Goal: Communication & Community: Participate in discussion

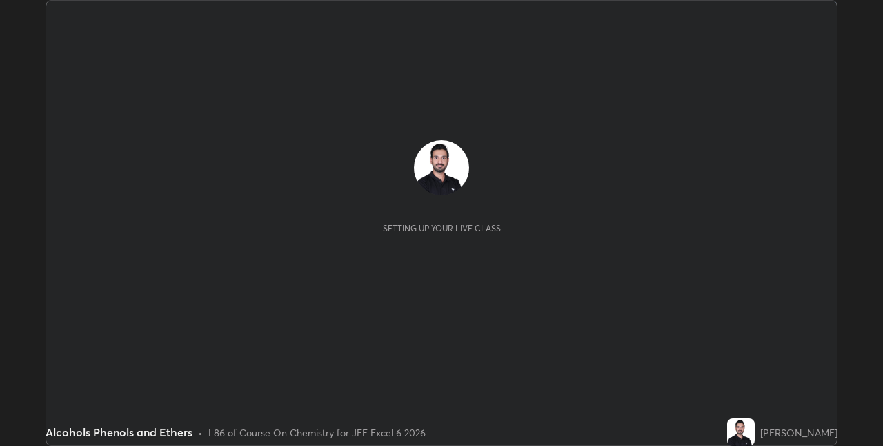
scroll to position [446, 883]
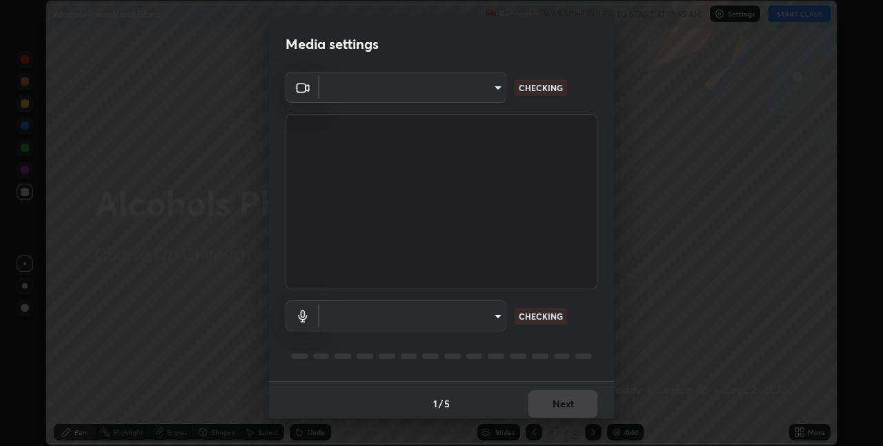
type input "e74ca63ae388f954bfaf6653c56e5440299f2e2585bfa252c10ec08d26b876d3"
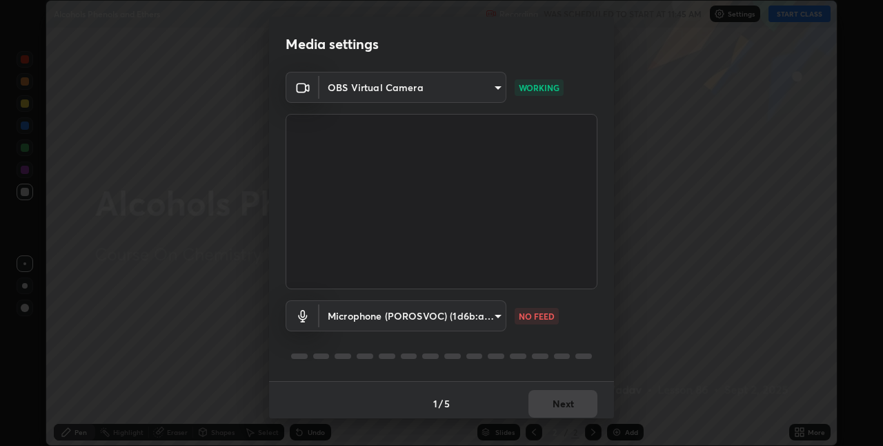
click at [484, 317] on body "Erase all Alcohols Phenols and Ethers Recording WAS SCHEDULED TO START AT 11:45…" at bounding box center [441, 223] width 883 height 446
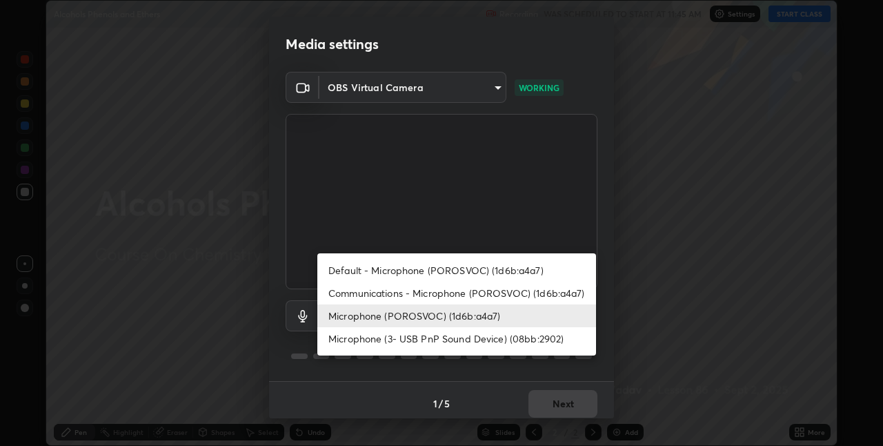
click at [413, 288] on li "Communications - Microphone (POROSVOC) (1d6b:a4a7)" at bounding box center [456, 293] width 279 height 23
type input "communications"
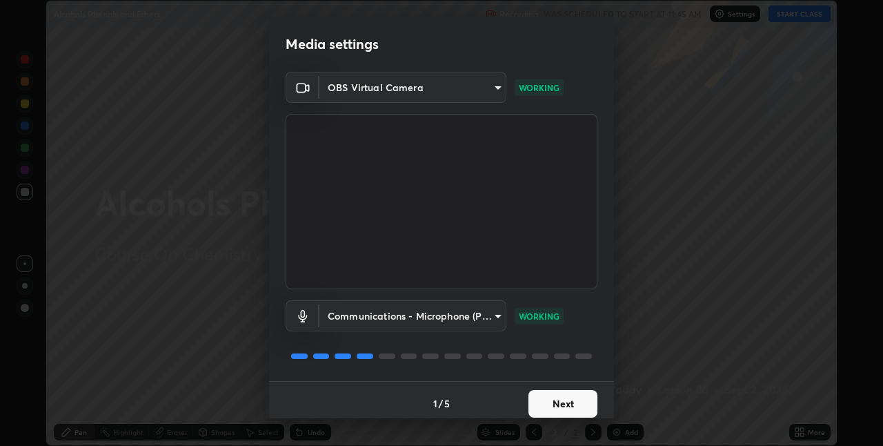
scroll to position [3, 0]
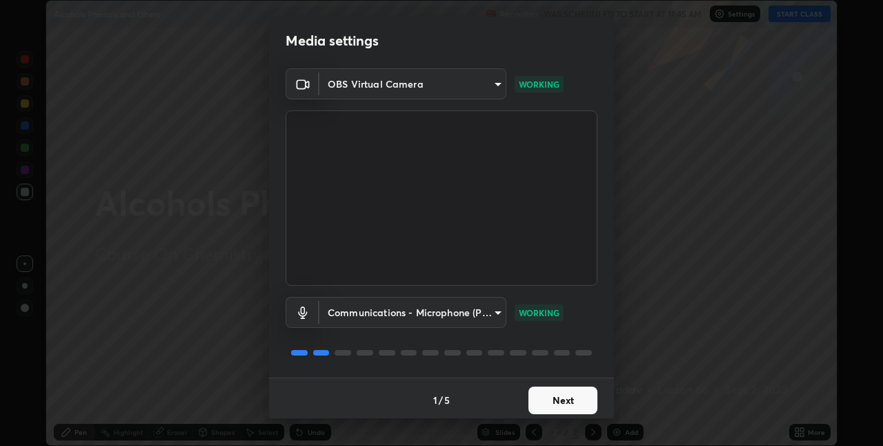
click at [544, 398] on button "Next" at bounding box center [563, 400] width 69 height 28
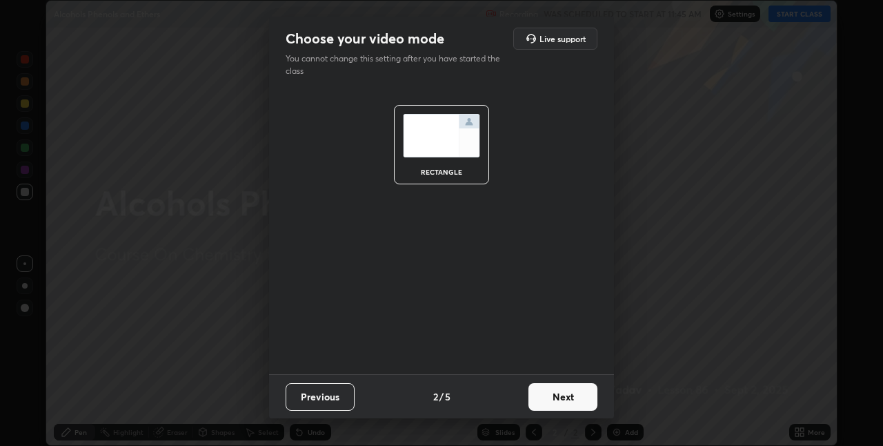
scroll to position [0, 0]
click at [551, 395] on button "Next" at bounding box center [563, 397] width 69 height 28
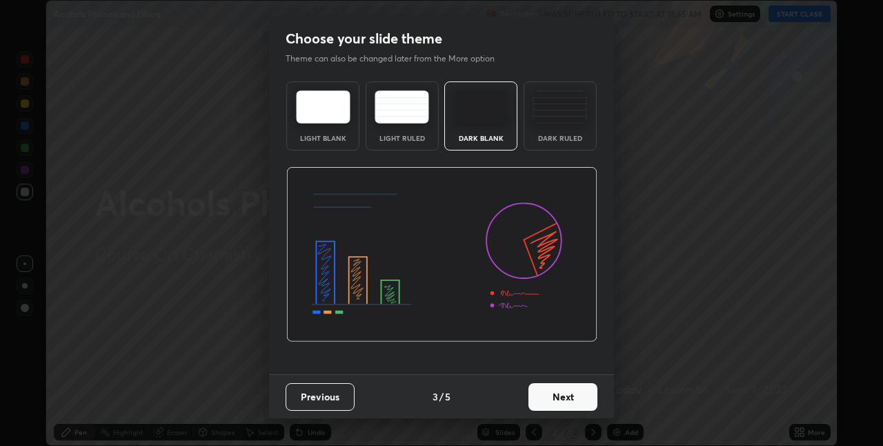
click at [560, 391] on button "Next" at bounding box center [563, 397] width 69 height 28
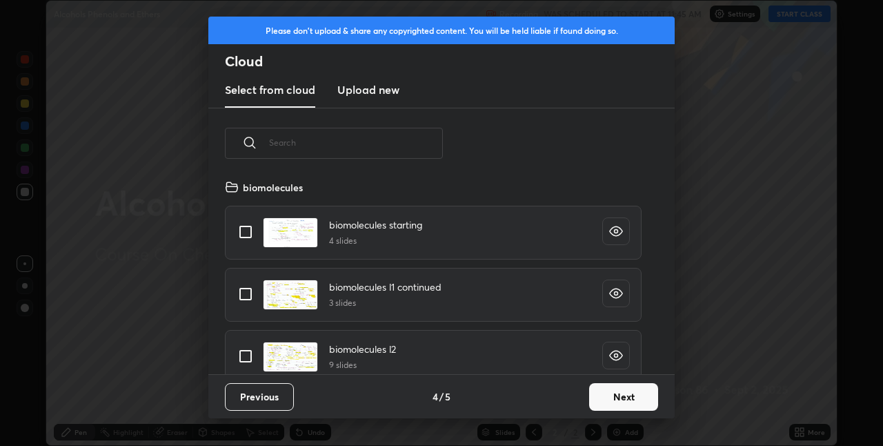
scroll to position [195, 443]
click at [604, 398] on button "Next" at bounding box center [623, 397] width 69 height 28
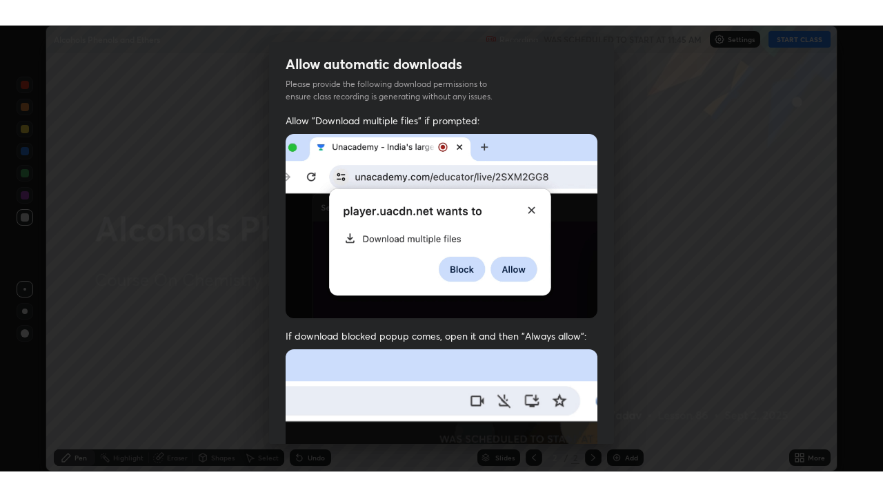
scroll to position [288, 0]
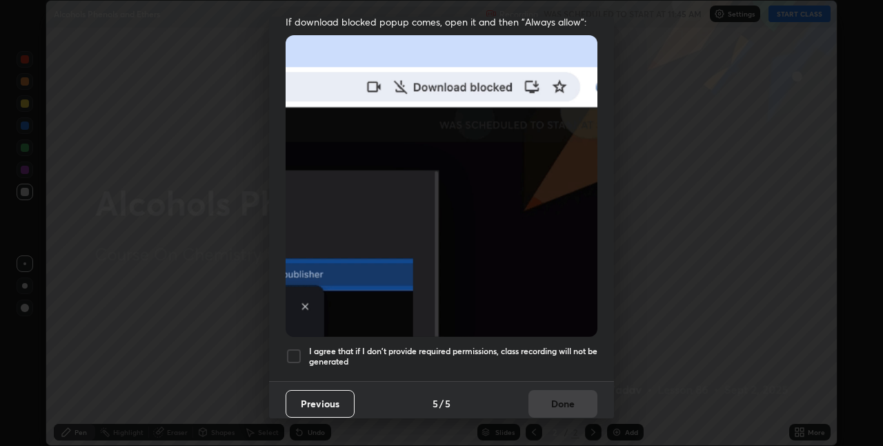
click at [296, 348] on div at bounding box center [294, 356] width 17 height 17
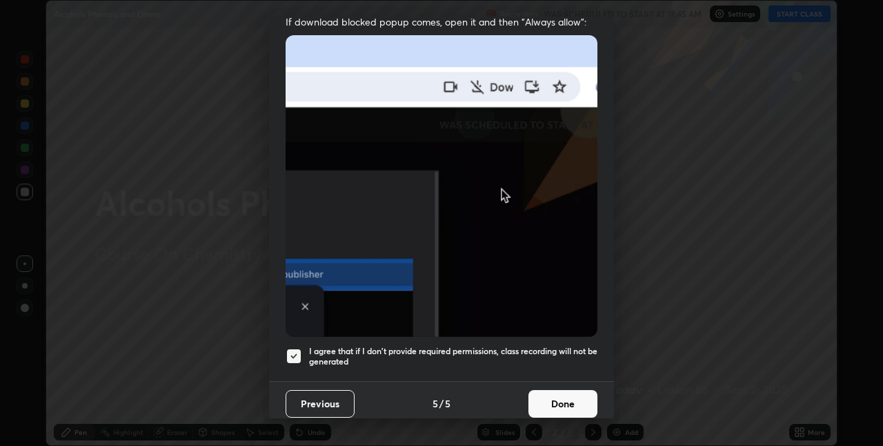
click at [541, 391] on button "Done" at bounding box center [563, 404] width 69 height 28
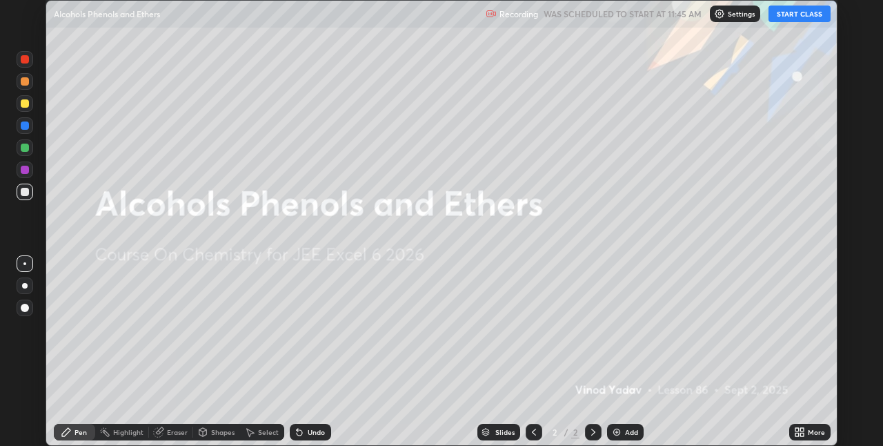
click at [796, 16] on button "START CLASS" at bounding box center [800, 14] width 62 height 17
click at [615, 435] on img at bounding box center [616, 432] width 11 height 11
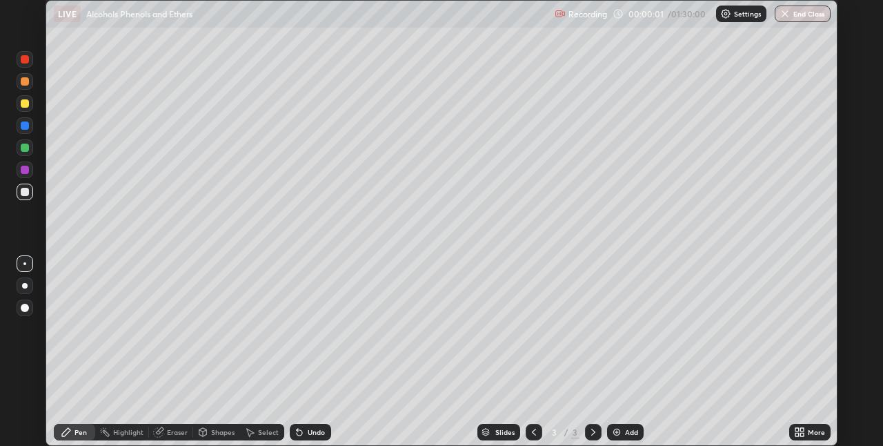
click at [801, 430] on icon at bounding box center [802, 429] width 3 height 3
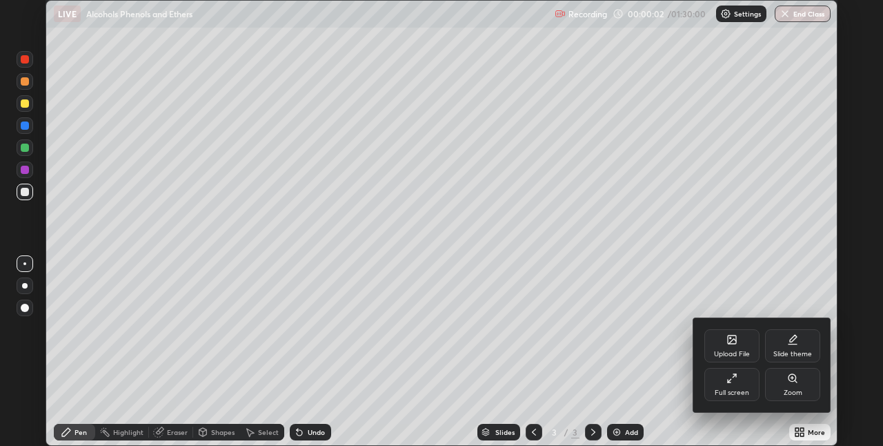
click at [736, 374] on icon at bounding box center [732, 378] width 11 height 11
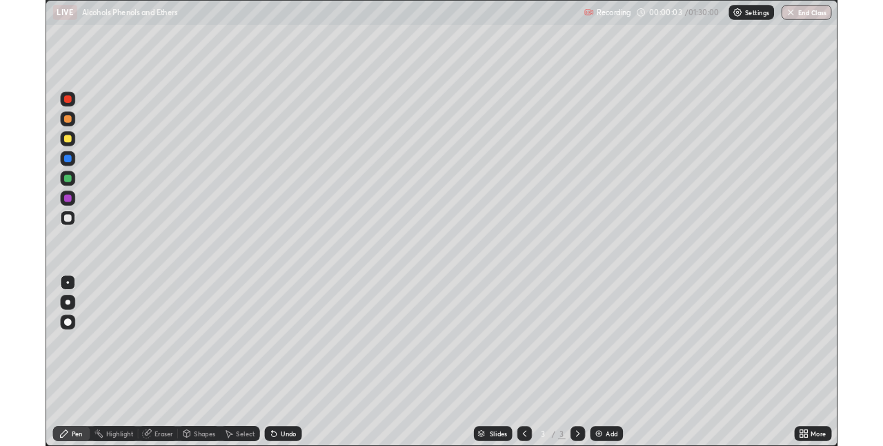
scroll to position [497, 883]
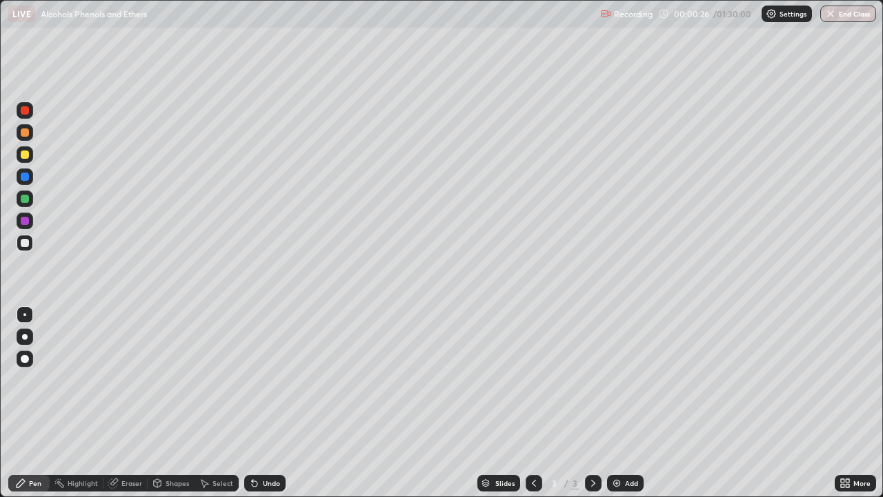
click at [23, 154] on div at bounding box center [25, 154] width 8 height 8
click at [22, 133] on div at bounding box center [25, 132] width 8 height 8
click at [26, 178] on div at bounding box center [25, 177] width 8 height 8
click at [26, 112] on div at bounding box center [25, 110] width 8 height 8
click at [124, 445] on div "Eraser" at bounding box center [131, 483] width 21 height 7
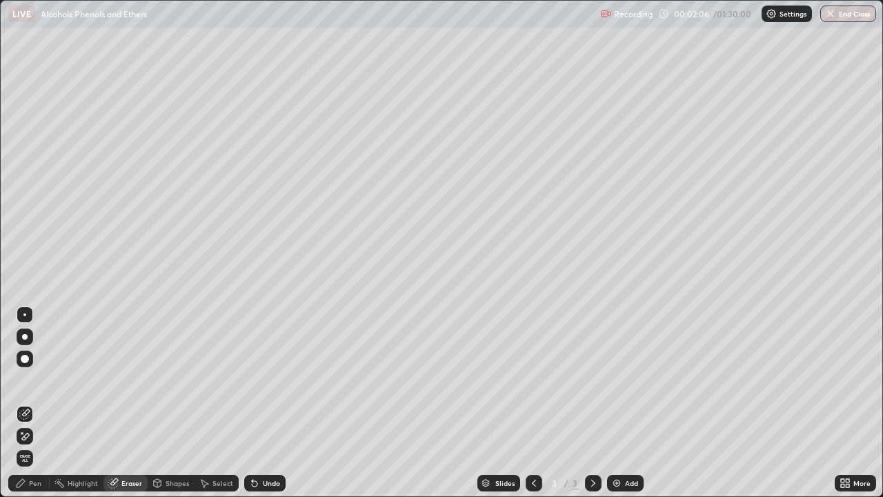
click at [43, 445] on div "Pen" at bounding box center [28, 483] width 41 height 17
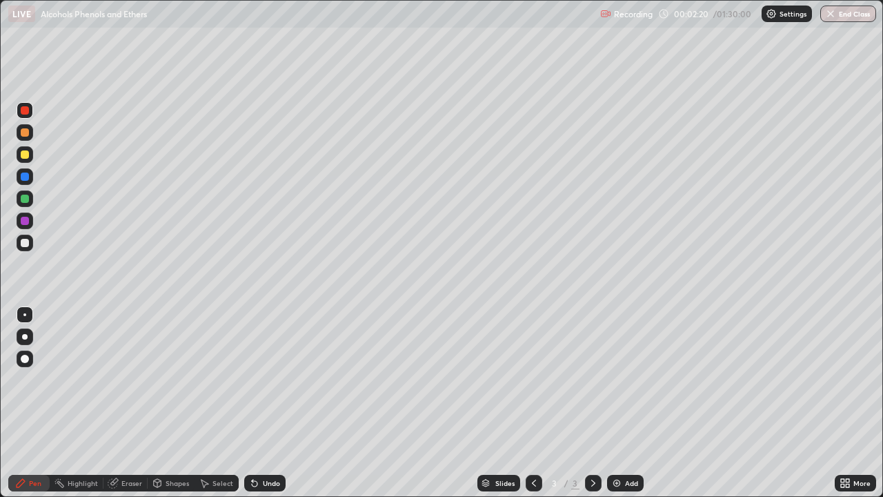
click at [25, 179] on div at bounding box center [25, 177] width 8 height 8
click at [27, 222] on div at bounding box center [25, 221] width 8 height 8
click at [27, 130] on div at bounding box center [25, 132] width 8 height 8
click at [26, 176] on div at bounding box center [25, 177] width 8 height 8
click at [622, 445] on div "Add" at bounding box center [625, 483] width 37 height 17
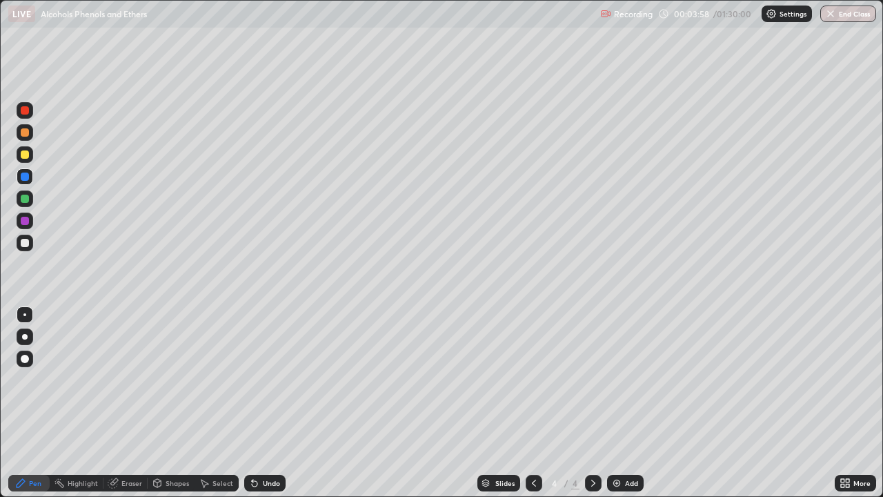
click at [26, 156] on div at bounding box center [25, 154] width 8 height 8
click at [125, 445] on div "Eraser" at bounding box center [131, 483] width 21 height 7
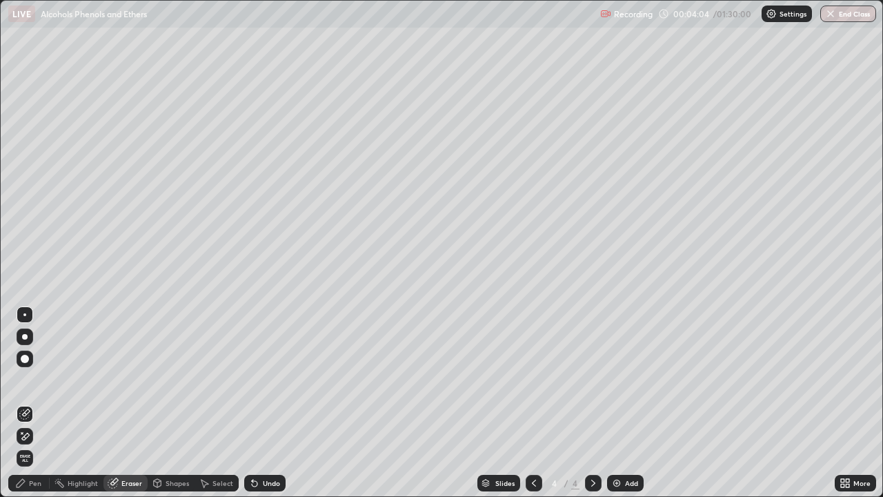
click at [37, 445] on div "Pen" at bounding box center [35, 483] width 12 height 7
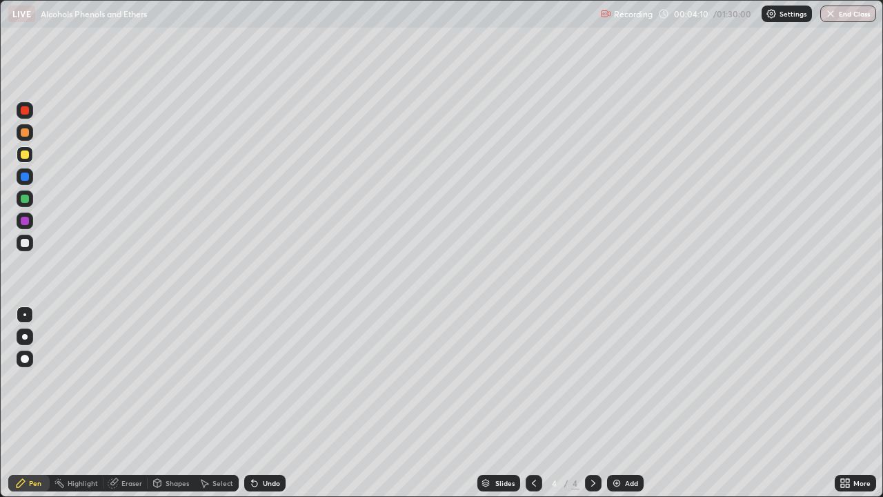
click at [26, 135] on div at bounding box center [25, 132] width 8 height 8
click at [24, 222] on div at bounding box center [25, 221] width 8 height 8
click at [23, 133] on div at bounding box center [25, 132] width 8 height 8
click at [25, 177] on div at bounding box center [25, 177] width 8 height 8
click at [23, 111] on div at bounding box center [25, 110] width 8 height 8
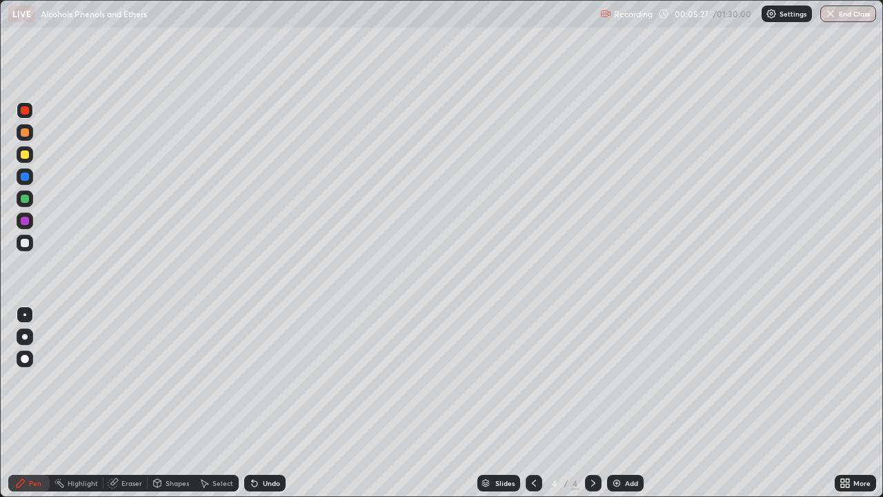
click at [123, 445] on div "Eraser" at bounding box center [126, 483] width 44 height 17
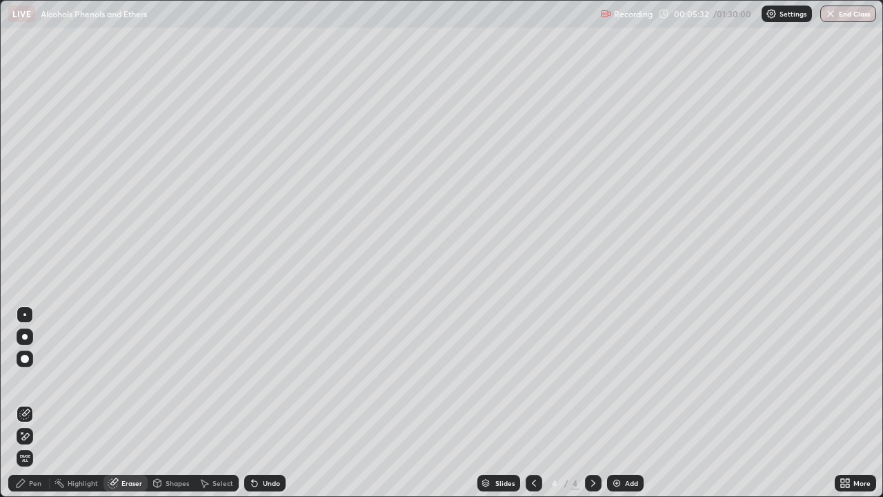
click at [39, 445] on div "Pen" at bounding box center [28, 483] width 41 height 17
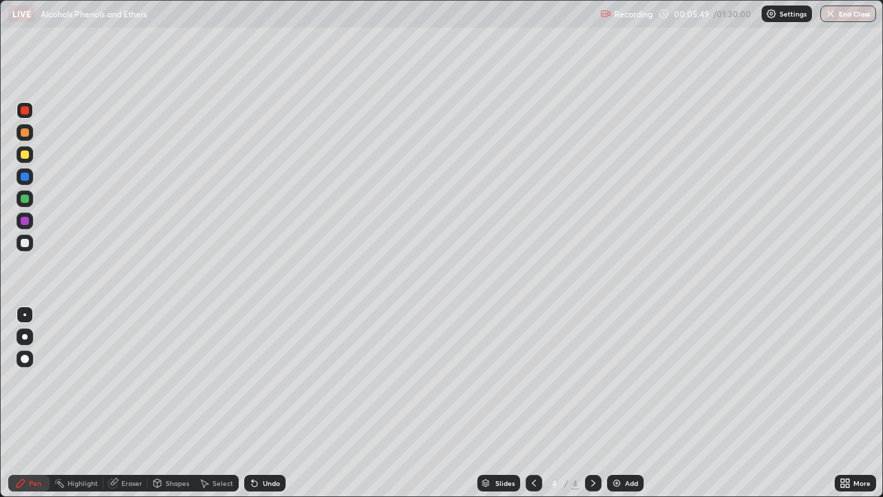
click at [23, 158] on div at bounding box center [25, 154] width 8 height 8
click at [128, 445] on div "Eraser" at bounding box center [131, 483] width 21 height 7
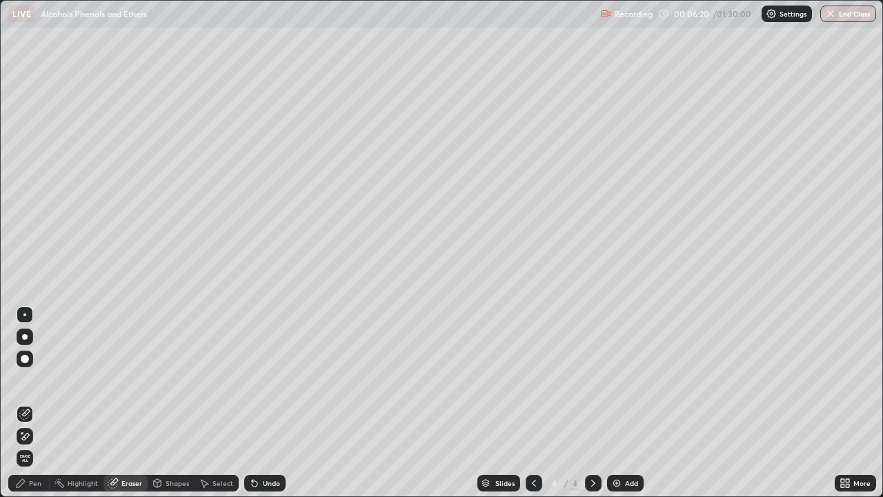
click at [41, 445] on div "Pen" at bounding box center [28, 483] width 41 height 17
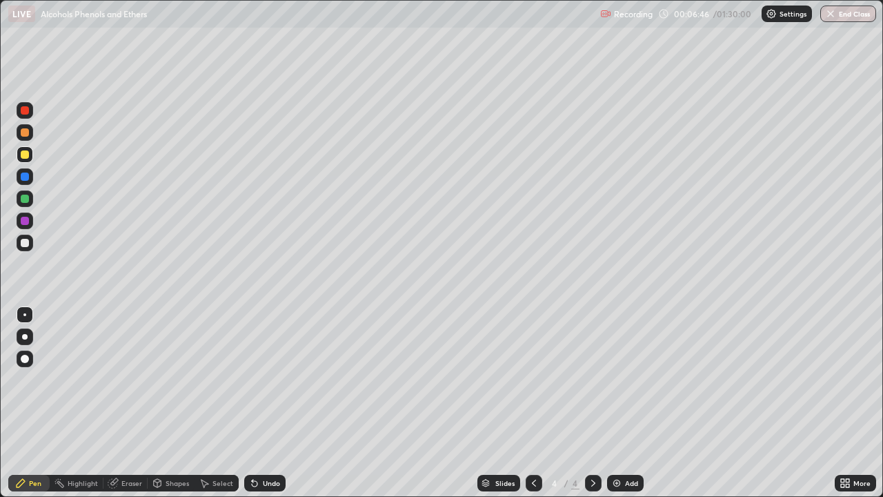
click at [23, 114] on div at bounding box center [25, 110] width 8 height 8
click at [25, 199] on div at bounding box center [25, 199] width 8 height 8
click at [533, 445] on icon at bounding box center [534, 483] width 4 height 7
click at [592, 445] on icon at bounding box center [593, 483] width 11 height 11
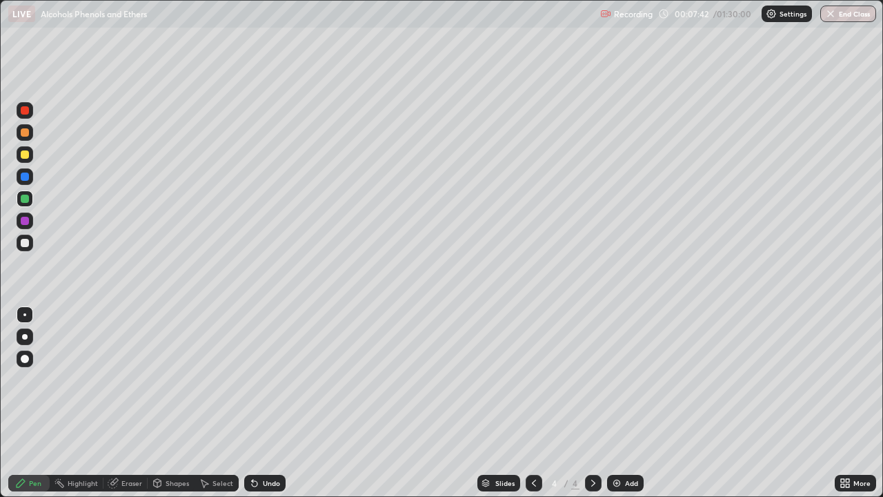
click at [625, 445] on div "Add" at bounding box center [625, 483] width 37 height 17
click at [22, 114] on div at bounding box center [25, 110] width 8 height 8
click at [25, 133] on div at bounding box center [25, 132] width 8 height 8
click at [23, 176] on div at bounding box center [25, 177] width 8 height 8
click at [130, 445] on div "Eraser" at bounding box center [131, 483] width 21 height 7
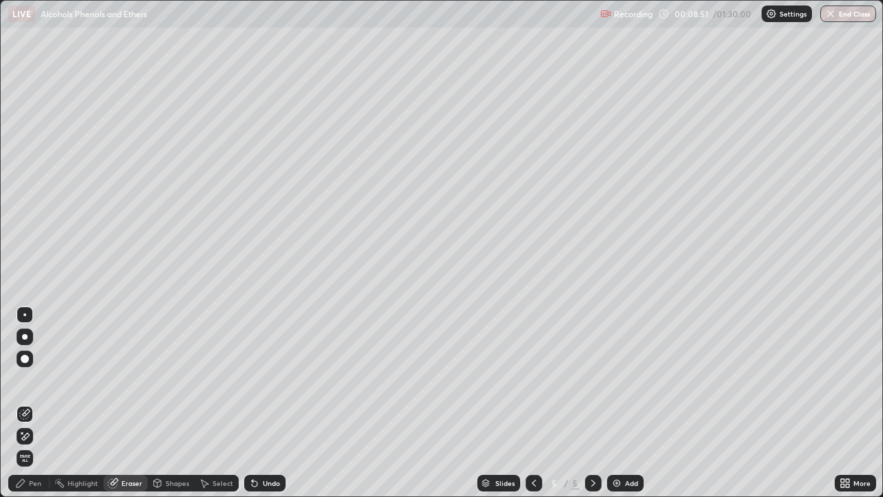
click at [38, 445] on div "Pen" at bounding box center [35, 483] width 12 height 7
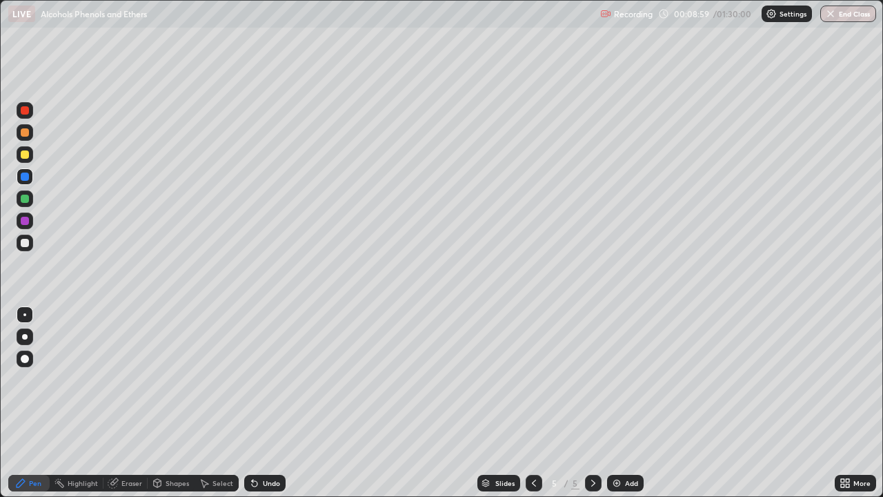
click at [23, 221] on div at bounding box center [25, 221] width 8 height 8
click at [625, 445] on div "Add" at bounding box center [631, 483] width 13 height 7
click at [21, 135] on div at bounding box center [25, 132] width 8 height 8
click at [26, 108] on div at bounding box center [25, 110] width 8 height 8
click at [23, 153] on div at bounding box center [25, 154] width 8 height 8
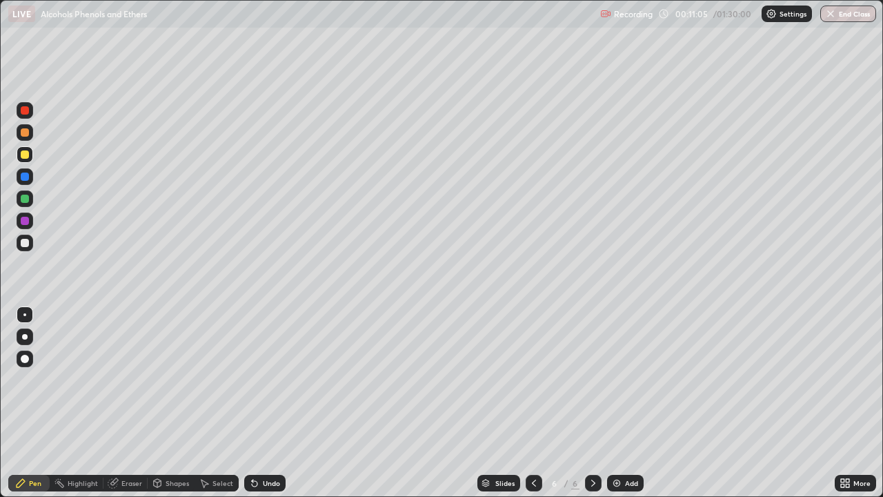
click at [26, 176] on div at bounding box center [25, 177] width 8 height 8
click at [25, 110] on div at bounding box center [25, 110] width 8 height 8
click at [23, 177] on div at bounding box center [25, 177] width 8 height 8
click at [25, 204] on div at bounding box center [25, 198] width 17 height 17
click at [630, 445] on div "Add" at bounding box center [631, 483] width 13 height 7
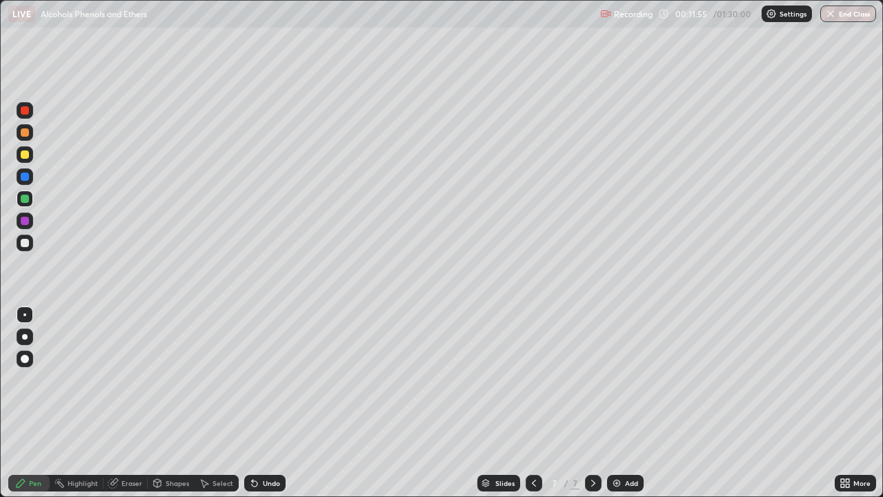
click at [533, 445] on icon at bounding box center [534, 483] width 11 height 11
click at [532, 445] on icon at bounding box center [534, 483] width 4 height 7
click at [533, 445] on icon at bounding box center [534, 483] width 11 height 11
click at [592, 445] on icon at bounding box center [593, 483] width 11 height 11
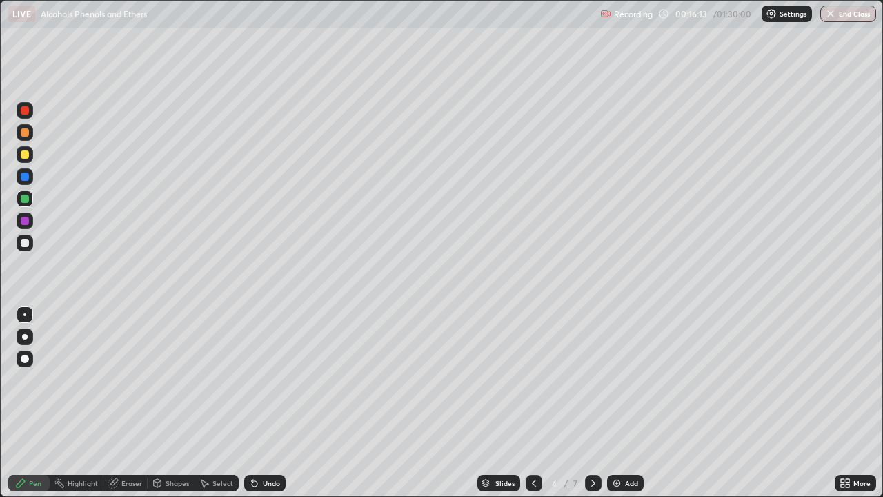
click at [591, 445] on icon at bounding box center [593, 483] width 11 height 11
click at [592, 445] on icon at bounding box center [593, 483] width 11 height 11
click at [22, 131] on div at bounding box center [25, 132] width 8 height 8
click at [21, 200] on div at bounding box center [25, 199] width 8 height 8
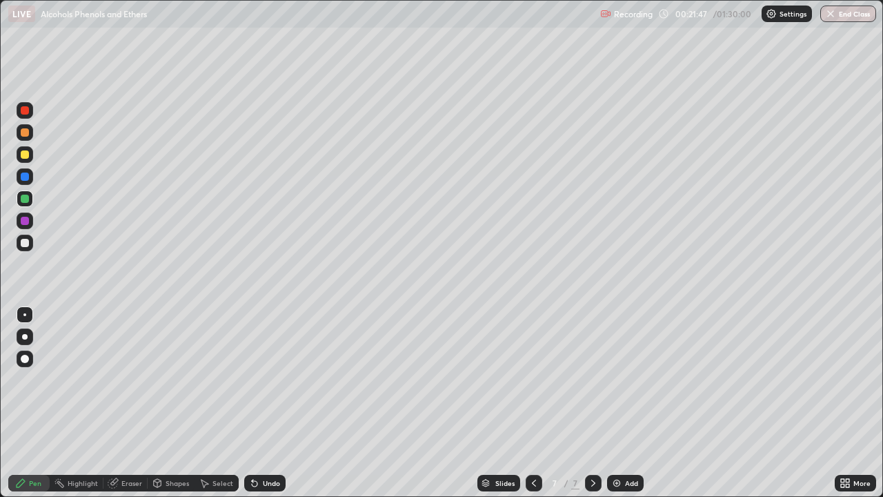
click at [24, 155] on div at bounding box center [25, 154] width 8 height 8
click at [124, 445] on div "Eraser" at bounding box center [131, 483] width 21 height 7
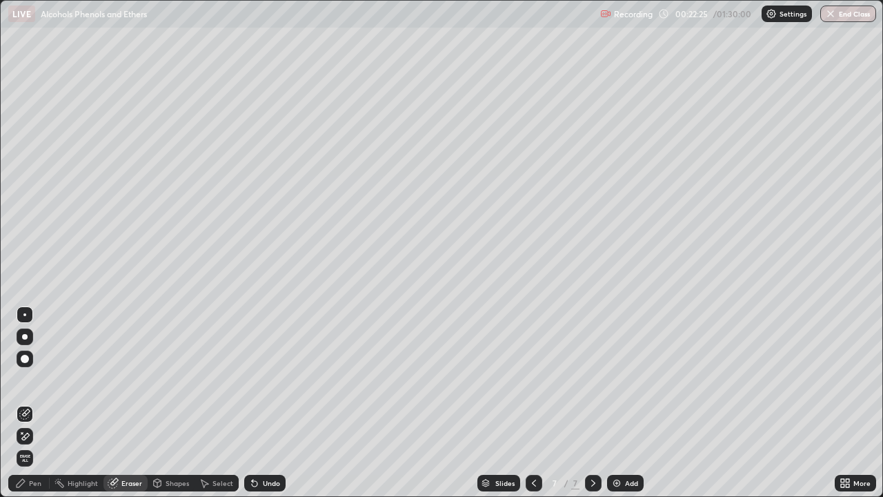
click at [35, 445] on div "Pen" at bounding box center [35, 483] width 12 height 7
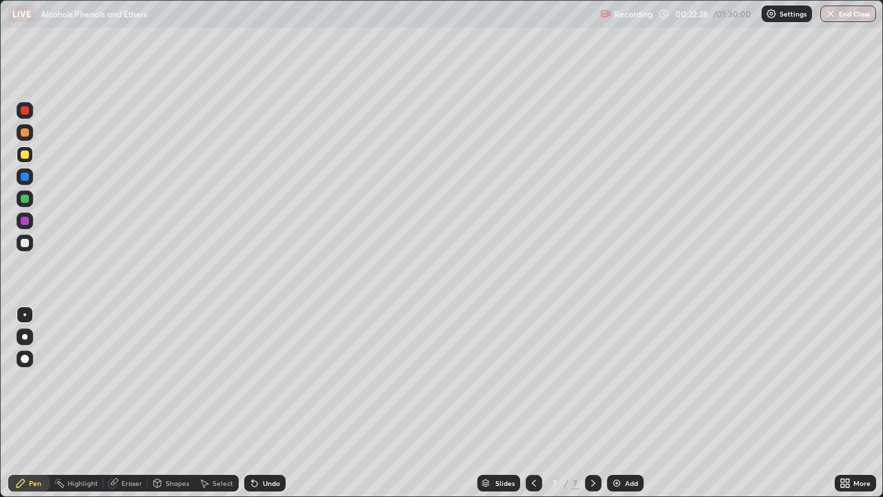
click at [22, 136] on div at bounding box center [25, 132] width 8 height 8
click at [26, 155] on div at bounding box center [25, 154] width 8 height 8
click at [32, 116] on div at bounding box center [25, 110] width 17 height 17
click at [25, 155] on div at bounding box center [25, 154] width 8 height 8
click at [622, 445] on div "Add" at bounding box center [625, 483] width 37 height 17
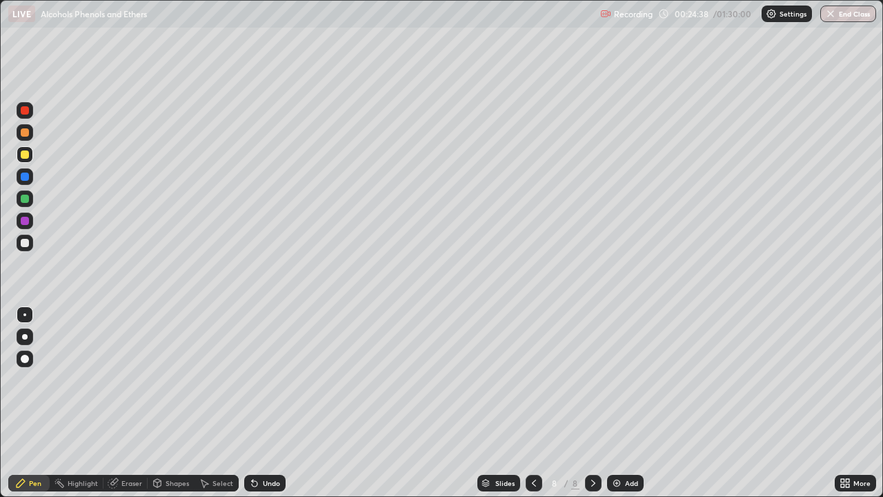
click at [23, 177] on div at bounding box center [25, 177] width 8 height 8
click at [27, 198] on div at bounding box center [25, 199] width 8 height 8
click at [23, 135] on div at bounding box center [25, 132] width 8 height 8
click at [24, 182] on div at bounding box center [25, 176] width 17 height 17
click at [126, 445] on div "Eraser" at bounding box center [131, 483] width 21 height 7
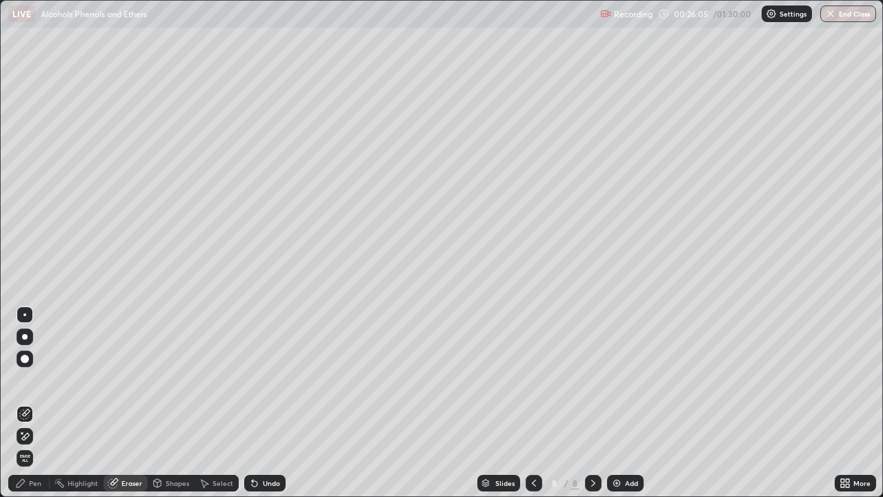
click at [35, 445] on div "Pen" at bounding box center [35, 483] width 12 height 7
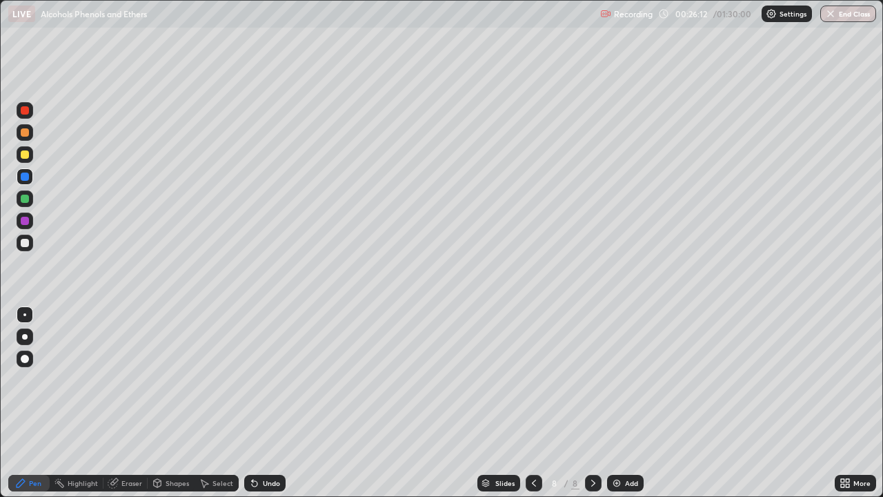
click at [24, 153] on div at bounding box center [25, 154] width 8 height 8
click at [628, 445] on div "Add" at bounding box center [625, 483] width 37 height 17
click at [26, 177] on div at bounding box center [25, 177] width 8 height 8
click at [531, 445] on icon at bounding box center [534, 483] width 11 height 11
click at [591, 445] on icon at bounding box center [593, 483] width 4 height 7
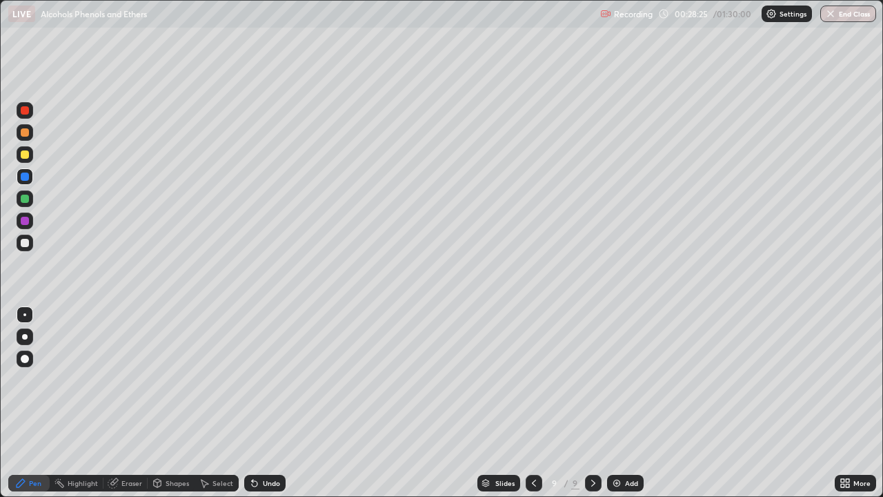
click at [25, 132] on div at bounding box center [25, 132] width 8 height 8
click at [21, 220] on div at bounding box center [25, 221] width 8 height 8
click at [620, 445] on img at bounding box center [616, 483] width 11 height 11
click at [26, 197] on div at bounding box center [25, 199] width 8 height 8
click at [133, 445] on div "Eraser" at bounding box center [131, 483] width 21 height 7
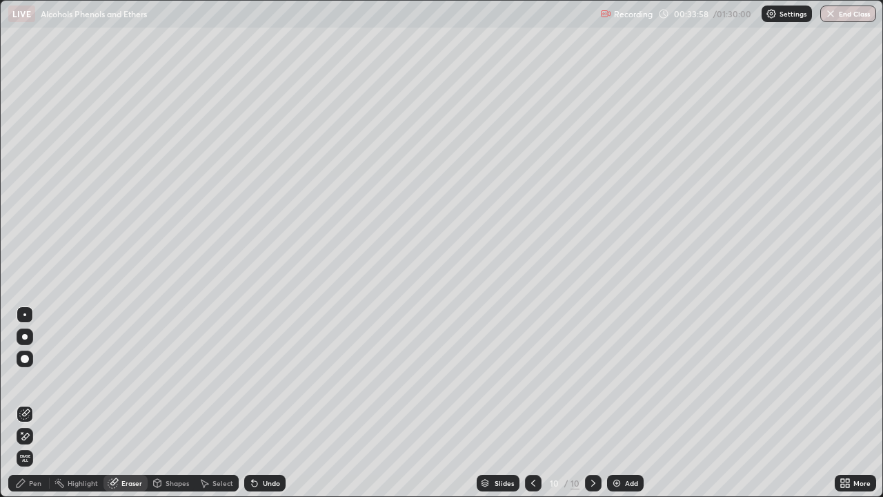
click at [36, 445] on div "Pen" at bounding box center [35, 483] width 12 height 7
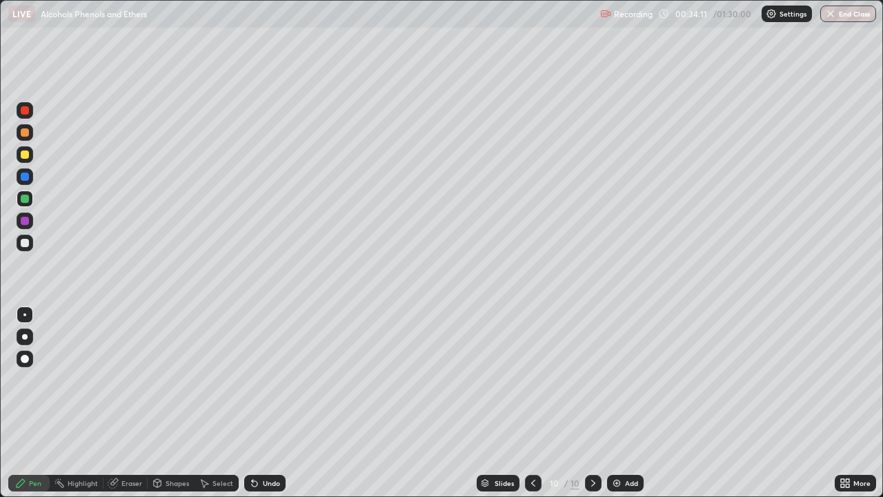
click at [25, 155] on div at bounding box center [25, 154] width 8 height 8
click at [21, 109] on div at bounding box center [25, 110] width 8 height 8
click at [623, 445] on div "Add" at bounding box center [625, 483] width 37 height 17
click at [533, 445] on icon at bounding box center [534, 483] width 11 height 11
click at [23, 134] on div at bounding box center [25, 132] width 8 height 8
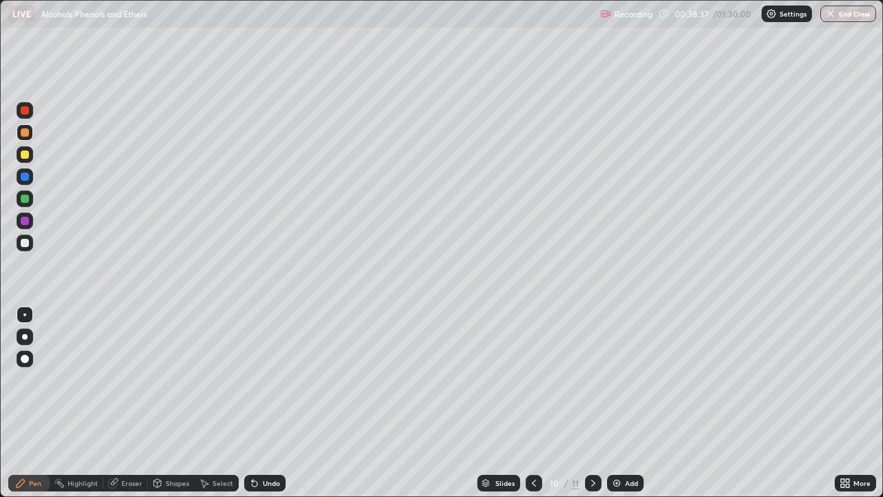
click at [30, 219] on div at bounding box center [25, 221] width 17 height 17
click at [592, 445] on icon at bounding box center [593, 483] width 11 height 11
click at [23, 176] on div at bounding box center [25, 177] width 8 height 8
click at [23, 197] on div at bounding box center [25, 199] width 8 height 8
click at [19, 181] on div at bounding box center [25, 176] width 17 height 17
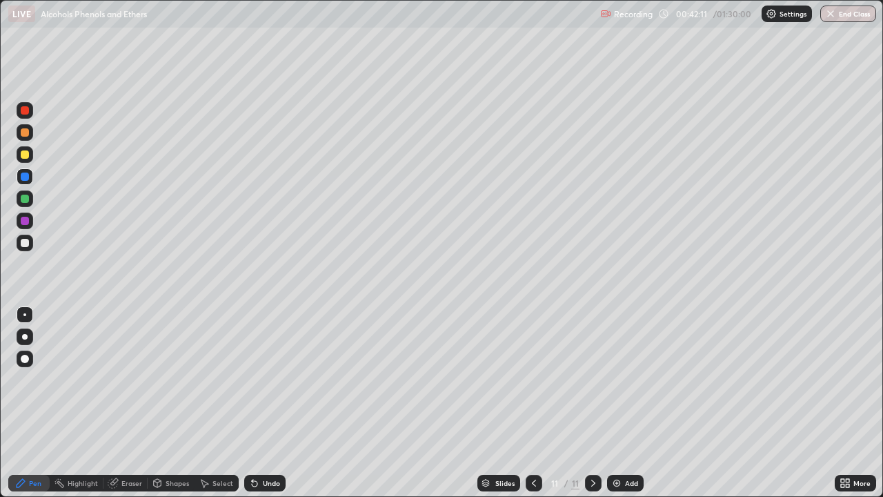
click at [28, 162] on div at bounding box center [25, 154] width 17 height 17
click at [24, 222] on div at bounding box center [25, 221] width 8 height 8
click at [623, 445] on div "Add" at bounding box center [625, 483] width 37 height 17
click at [25, 175] on div at bounding box center [25, 177] width 8 height 8
click at [21, 155] on div at bounding box center [25, 154] width 8 height 8
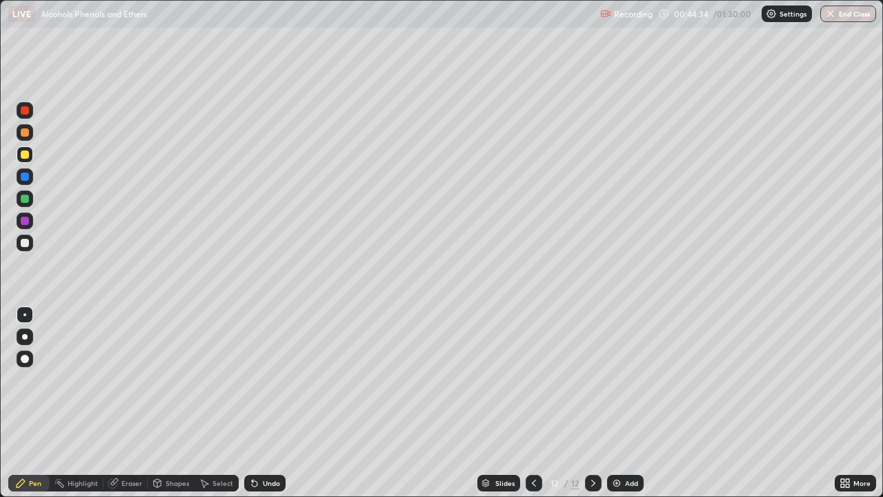
click at [23, 198] on div at bounding box center [25, 199] width 8 height 8
click at [23, 131] on div at bounding box center [25, 132] width 8 height 8
click at [21, 199] on div at bounding box center [25, 199] width 8 height 8
click at [21, 240] on div at bounding box center [25, 243] width 8 height 8
click at [632, 445] on div "Add" at bounding box center [625, 483] width 37 height 17
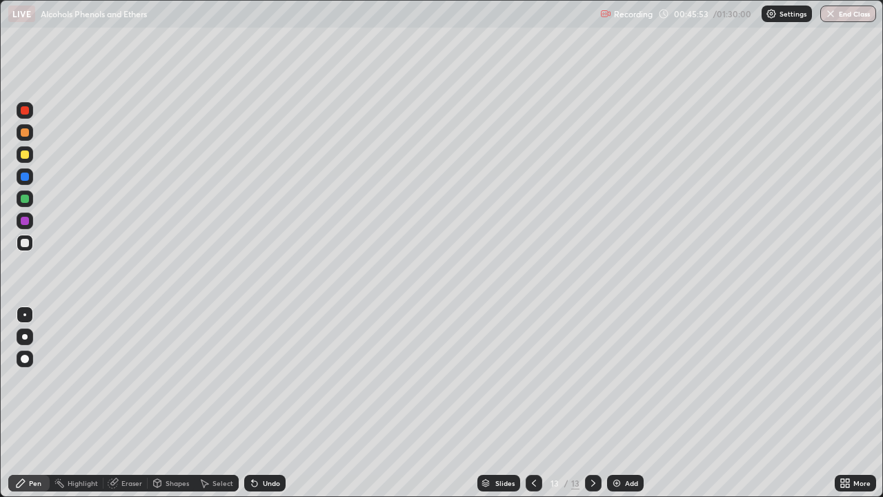
click at [26, 110] on div at bounding box center [25, 110] width 8 height 8
click at [26, 222] on div at bounding box center [25, 221] width 8 height 8
click at [24, 135] on div at bounding box center [25, 132] width 8 height 8
click at [533, 445] on div at bounding box center [534, 483] width 17 height 17
click at [592, 445] on icon at bounding box center [593, 483] width 11 height 11
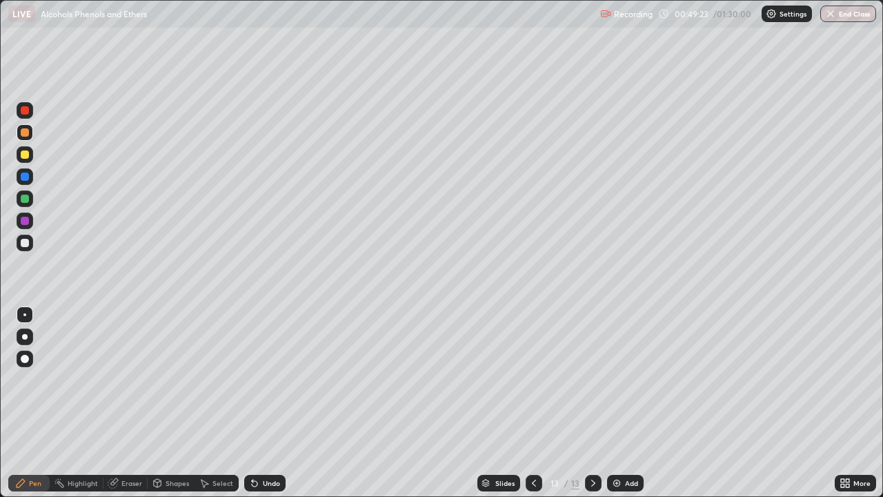
click at [631, 445] on div "Add" at bounding box center [625, 483] width 37 height 17
click at [24, 157] on div at bounding box center [25, 154] width 8 height 8
click at [25, 198] on div at bounding box center [25, 199] width 8 height 8
click at [19, 176] on div at bounding box center [25, 176] width 17 height 17
click at [23, 155] on div at bounding box center [25, 154] width 8 height 8
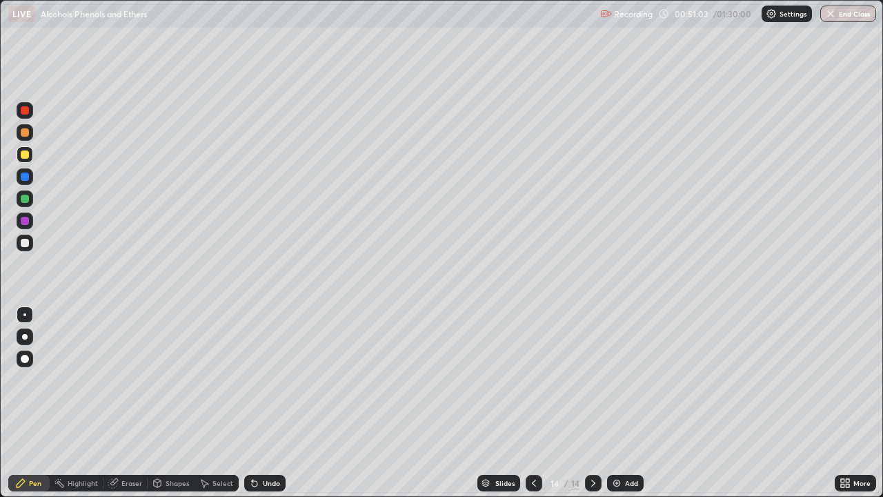
click at [631, 445] on div "Add" at bounding box center [631, 483] width 13 height 7
click at [22, 134] on div at bounding box center [25, 132] width 8 height 8
click at [531, 445] on icon at bounding box center [534, 483] width 11 height 11
click at [592, 445] on icon at bounding box center [593, 483] width 11 height 11
click at [26, 110] on div at bounding box center [25, 110] width 8 height 8
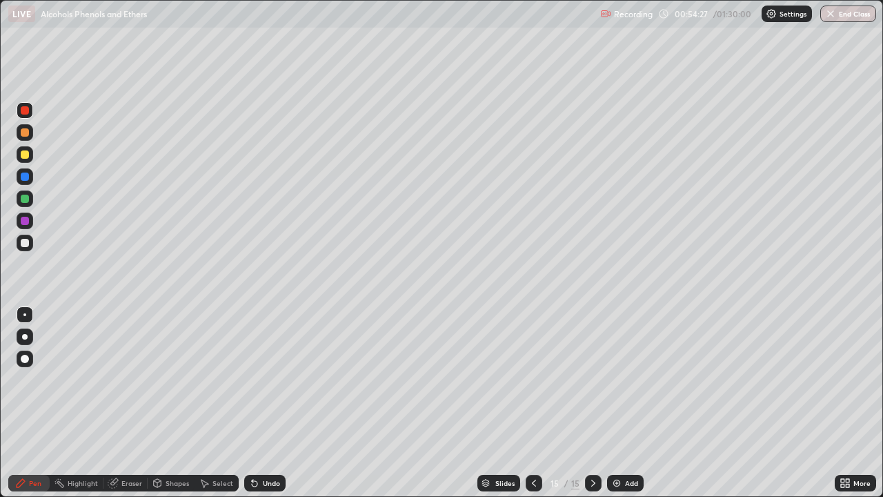
click at [19, 222] on div at bounding box center [25, 221] width 17 height 17
click at [627, 445] on div "Add" at bounding box center [631, 483] width 13 height 7
click at [28, 131] on div at bounding box center [25, 132] width 8 height 8
click at [23, 111] on div at bounding box center [25, 110] width 8 height 8
click at [23, 177] on div at bounding box center [25, 177] width 8 height 8
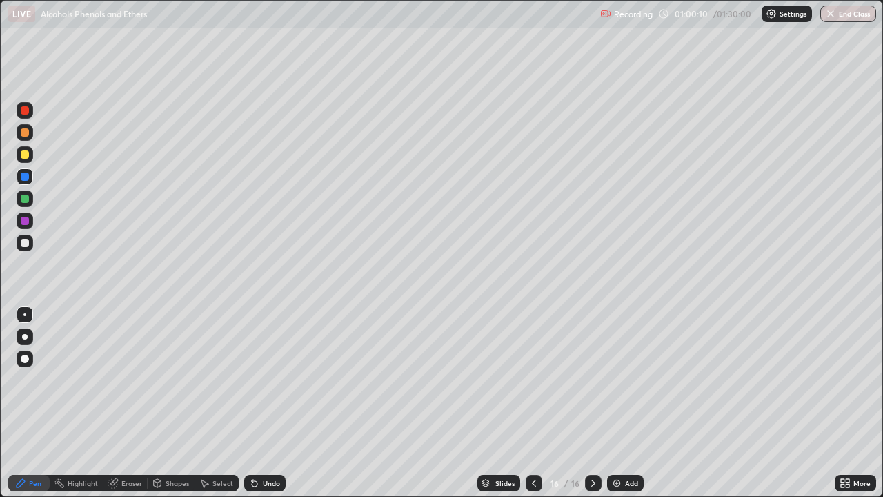
click at [533, 445] on icon at bounding box center [534, 483] width 11 height 11
click at [592, 445] on icon at bounding box center [593, 483] width 11 height 11
click at [630, 445] on div "Add" at bounding box center [631, 483] width 13 height 7
click at [26, 134] on div at bounding box center [25, 132] width 8 height 8
click at [133, 445] on div "Eraser" at bounding box center [131, 483] width 21 height 7
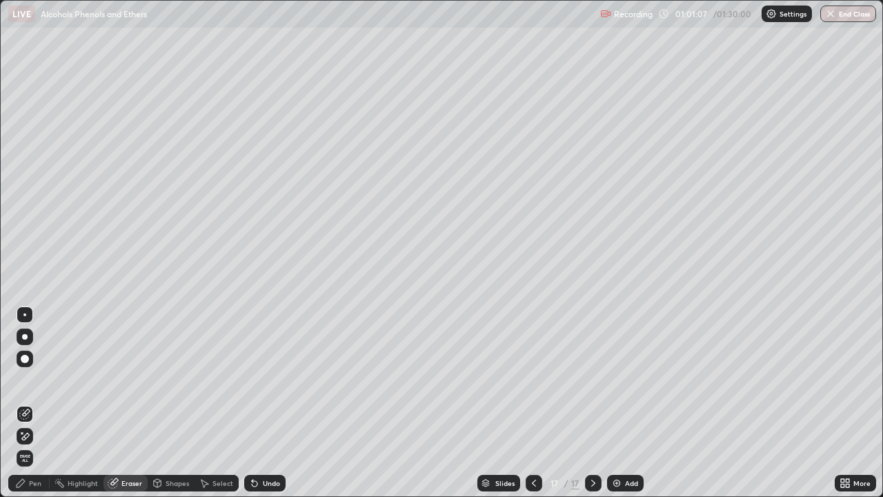
click at [43, 445] on div "Pen" at bounding box center [28, 483] width 41 height 17
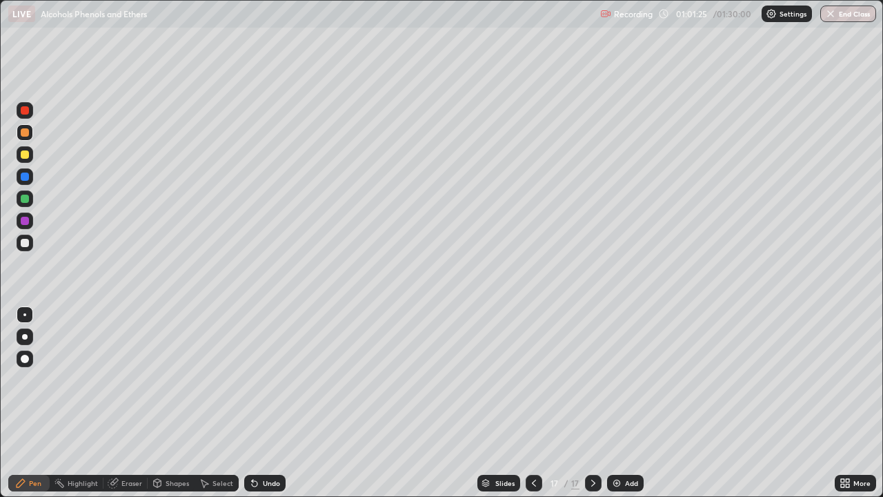
click at [26, 112] on div at bounding box center [25, 110] width 8 height 8
click at [533, 445] on icon at bounding box center [534, 483] width 11 height 11
click at [585, 445] on div at bounding box center [593, 483] width 17 height 17
click at [593, 445] on icon at bounding box center [593, 483] width 11 height 11
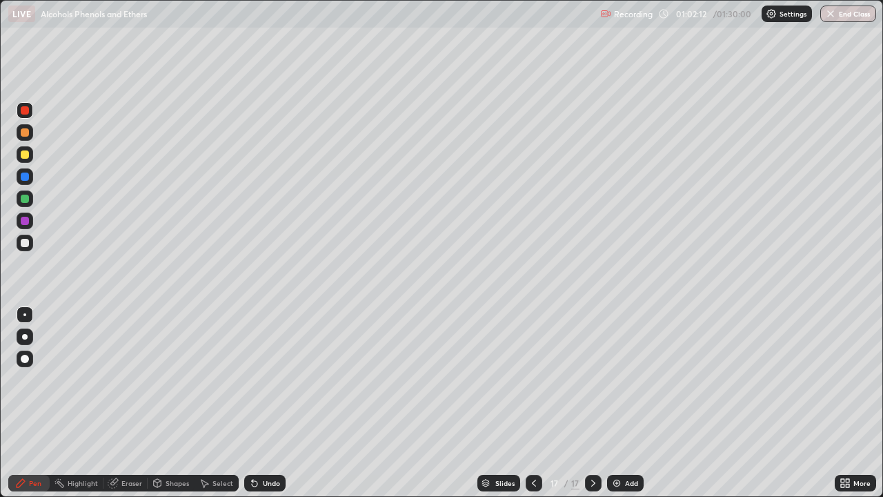
click at [532, 445] on div at bounding box center [534, 483] width 17 height 28
click at [533, 445] on icon at bounding box center [534, 483] width 4 height 7
click at [585, 445] on div at bounding box center [593, 483] width 17 height 17
click at [593, 445] on icon at bounding box center [593, 483] width 11 height 11
click at [533, 445] on icon at bounding box center [534, 483] width 11 height 11
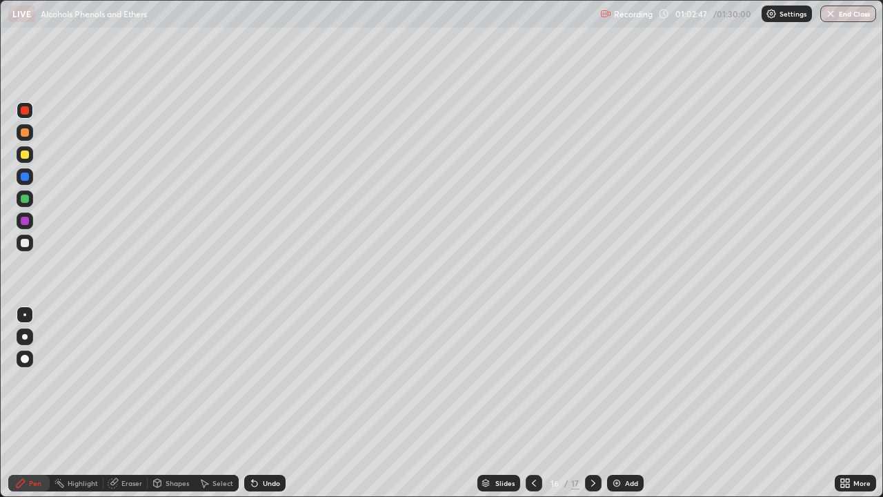
click at [533, 445] on icon at bounding box center [534, 483] width 11 height 11
click at [629, 445] on div "Add" at bounding box center [625, 483] width 37 height 17
click at [130, 445] on div "Eraser" at bounding box center [131, 483] width 21 height 7
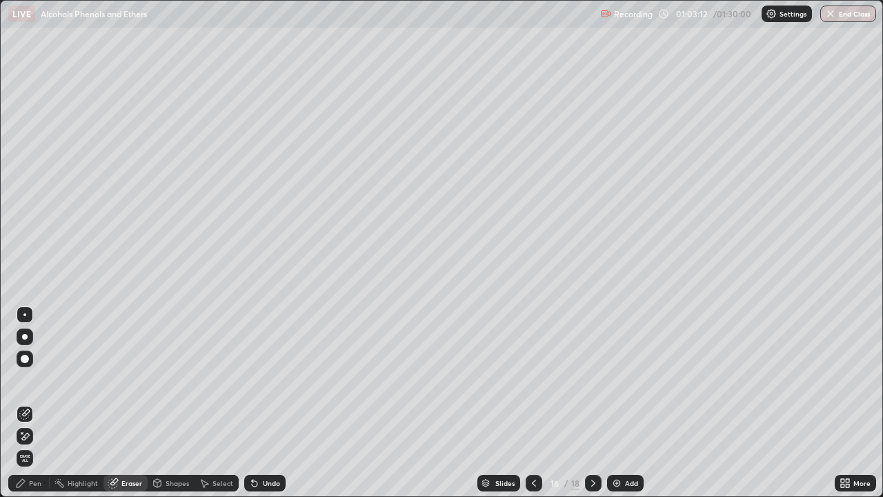
click at [39, 445] on div "Pen" at bounding box center [35, 483] width 12 height 7
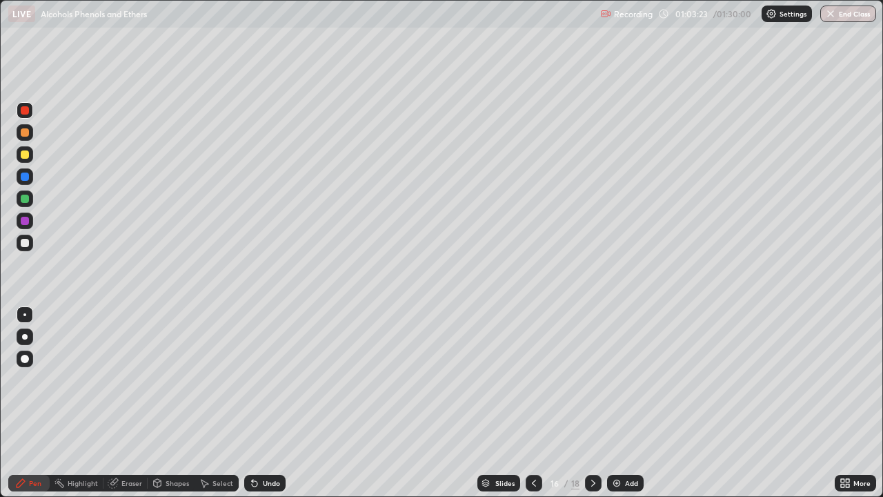
click at [28, 197] on div at bounding box center [25, 199] width 8 height 8
click at [590, 445] on icon at bounding box center [593, 483] width 11 height 11
click at [592, 445] on icon at bounding box center [593, 483] width 11 height 11
click at [23, 179] on div at bounding box center [25, 177] width 8 height 8
click at [23, 157] on div at bounding box center [25, 154] width 8 height 8
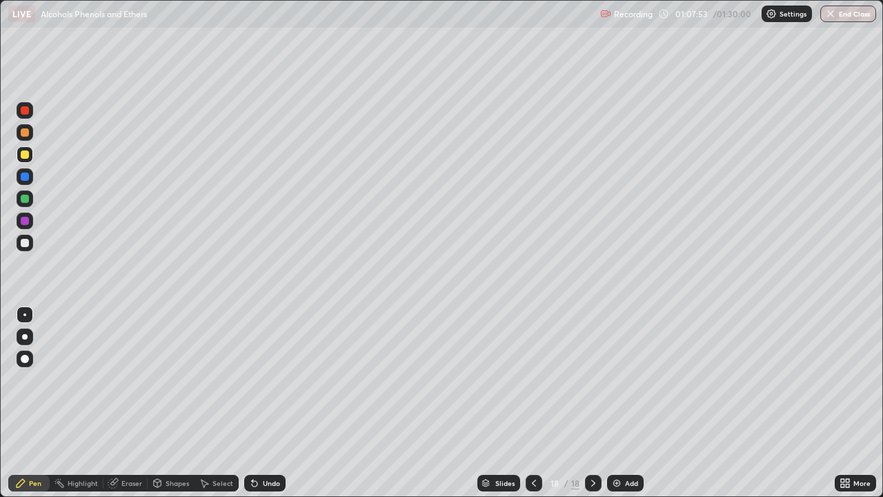
click at [23, 223] on div at bounding box center [25, 221] width 8 height 8
click at [27, 113] on div at bounding box center [25, 110] width 8 height 8
click at [30, 175] on div at bounding box center [25, 176] width 17 height 17
click at [26, 222] on div at bounding box center [25, 221] width 8 height 8
click at [625, 445] on div "Add" at bounding box center [631, 483] width 13 height 7
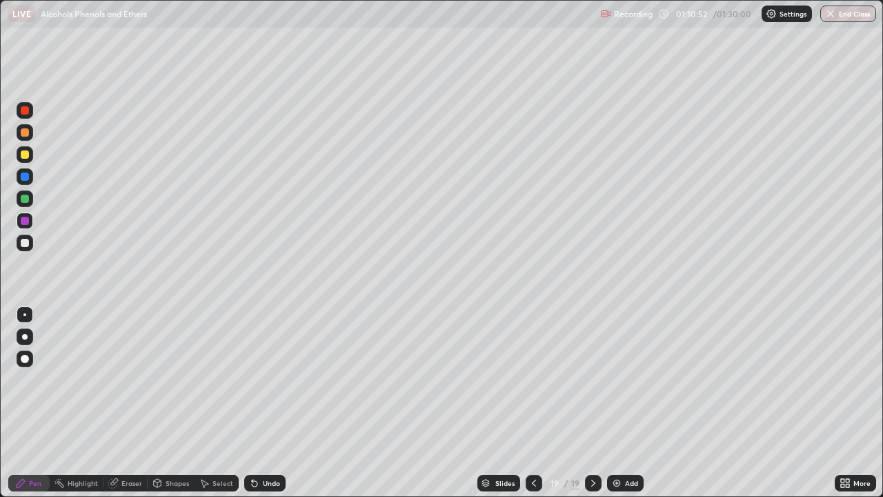
click at [27, 196] on div at bounding box center [25, 199] width 8 height 8
click at [24, 135] on div at bounding box center [25, 132] width 8 height 8
click at [23, 177] on div at bounding box center [25, 177] width 8 height 8
click at [24, 155] on div at bounding box center [25, 154] width 8 height 8
click at [620, 445] on div "Add" at bounding box center [625, 483] width 37 height 17
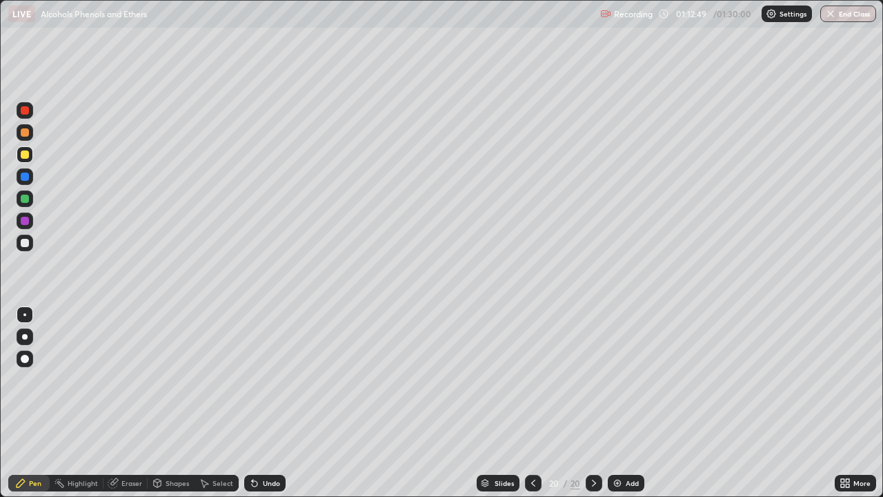
click at [531, 445] on icon at bounding box center [533, 483] width 4 height 7
click at [25, 202] on div at bounding box center [25, 199] width 8 height 8
click at [587, 445] on div at bounding box center [594, 483] width 17 height 17
click at [22, 153] on div at bounding box center [25, 154] width 8 height 8
click at [26, 135] on div at bounding box center [25, 132] width 8 height 8
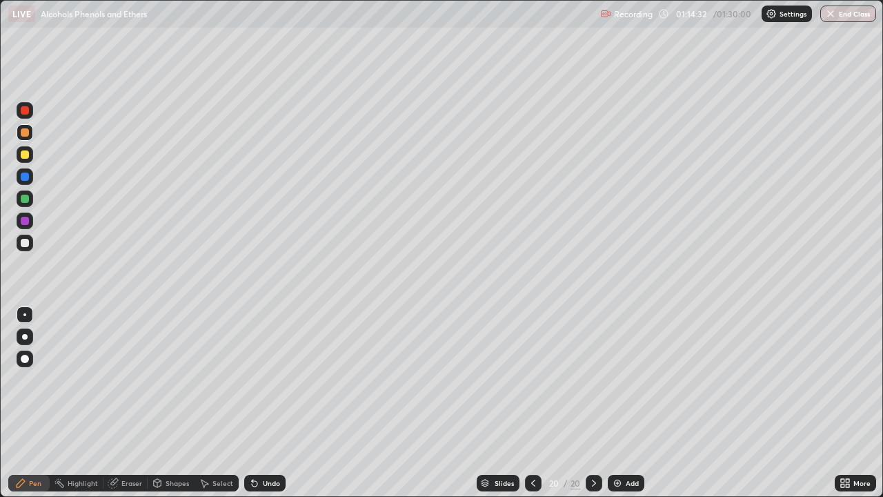
click at [23, 199] on div at bounding box center [25, 199] width 8 height 8
click at [618, 445] on img at bounding box center [617, 483] width 11 height 11
click at [533, 445] on icon at bounding box center [534, 483] width 11 height 11
click at [534, 445] on icon at bounding box center [534, 483] width 11 height 11
click at [591, 445] on icon at bounding box center [593, 483] width 11 height 11
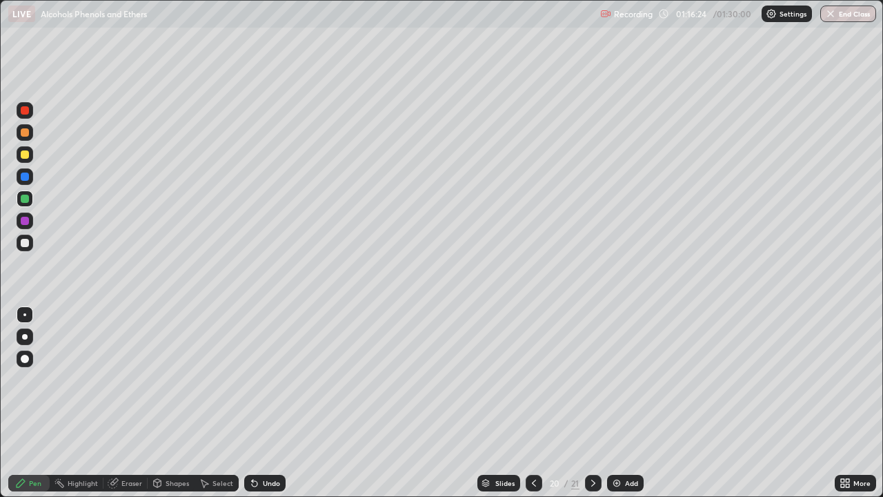
click at [531, 445] on icon at bounding box center [534, 483] width 11 height 11
click at [588, 445] on icon at bounding box center [593, 483] width 11 height 11
click at [591, 445] on icon at bounding box center [593, 483] width 4 height 7
click at [25, 179] on div at bounding box center [25, 177] width 8 height 8
click at [23, 224] on div at bounding box center [25, 221] width 8 height 8
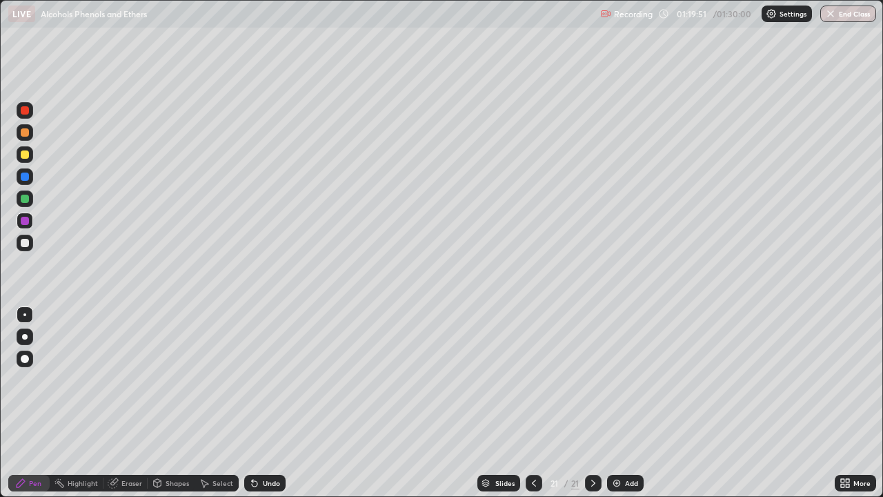
click at [23, 155] on div at bounding box center [25, 154] width 8 height 8
click at [21, 111] on div at bounding box center [25, 110] width 8 height 8
click at [22, 180] on div at bounding box center [25, 177] width 8 height 8
click at [23, 221] on div at bounding box center [25, 221] width 8 height 8
click at [533, 445] on icon at bounding box center [534, 483] width 11 height 11
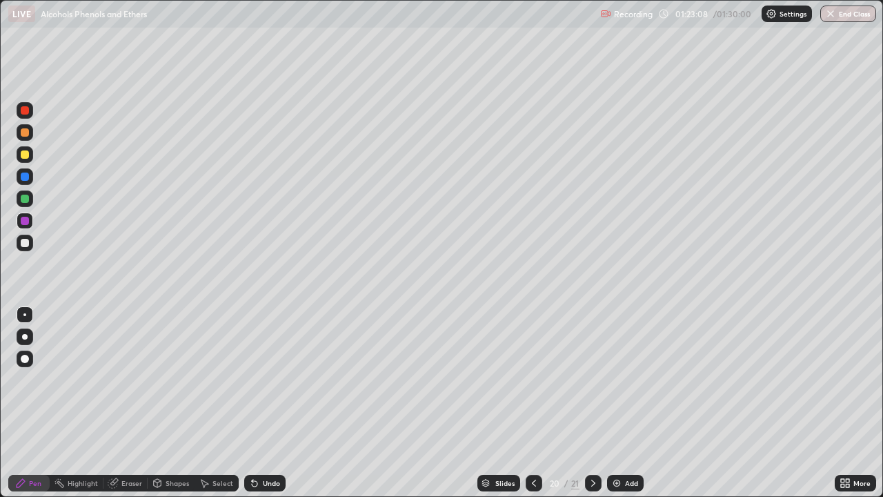
click at [592, 445] on icon at bounding box center [593, 483] width 11 height 11
click at [856, 17] on button "End Class" at bounding box center [849, 14] width 56 height 17
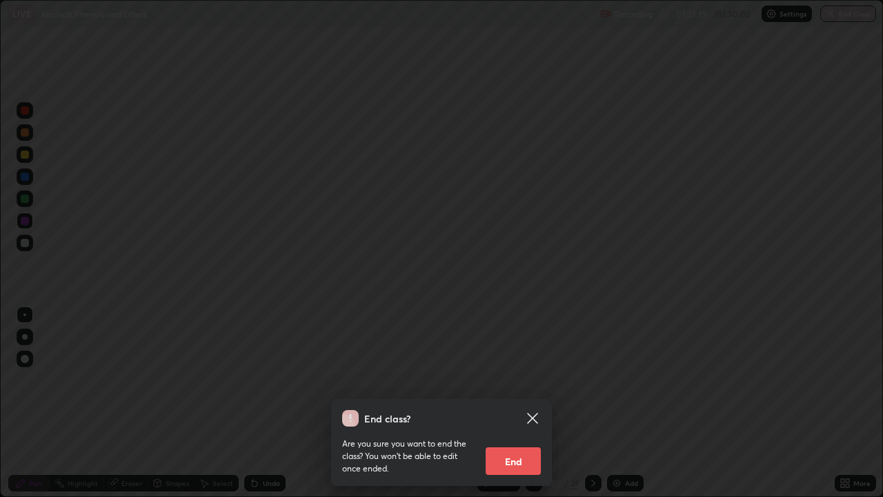
click at [509, 445] on button "End" at bounding box center [513, 461] width 55 height 28
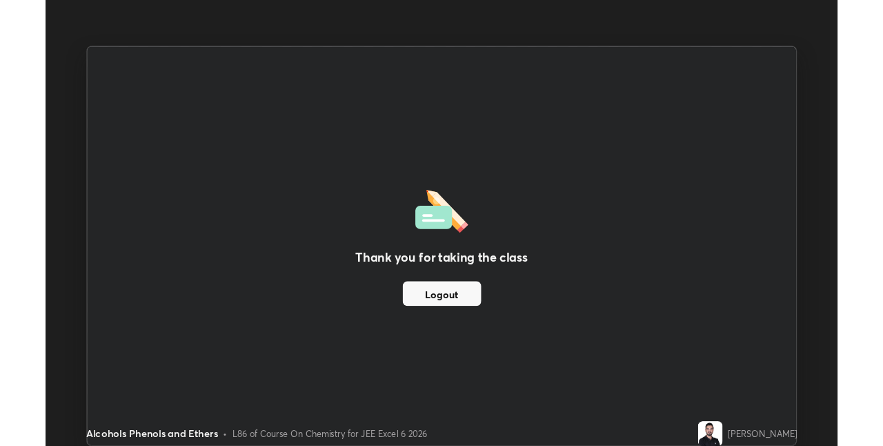
scroll to position [68570, 68132]
